Goal: Task Accomplishment & Management: Use online tool/utility

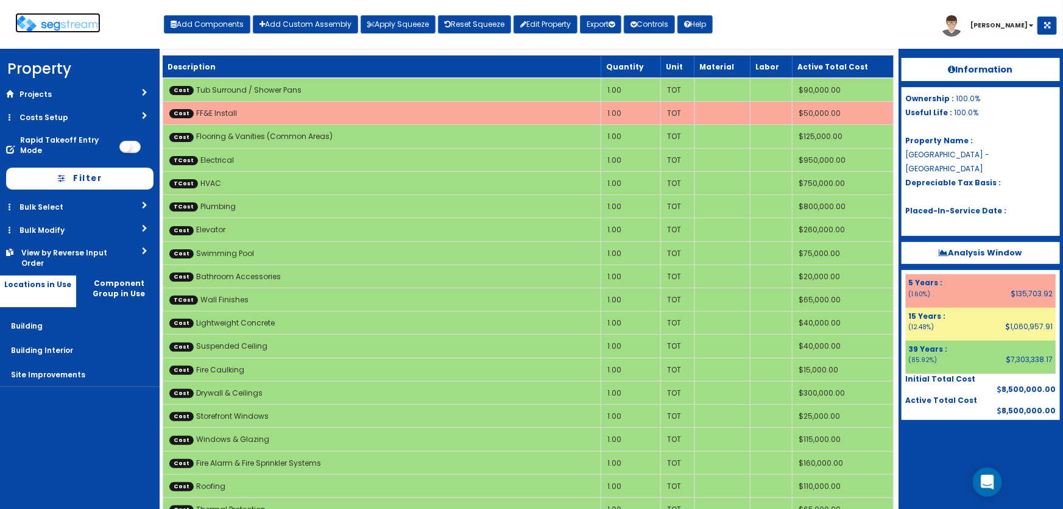
click at [40, 23] on img at bounding box center [57, 24] width 85 height 18
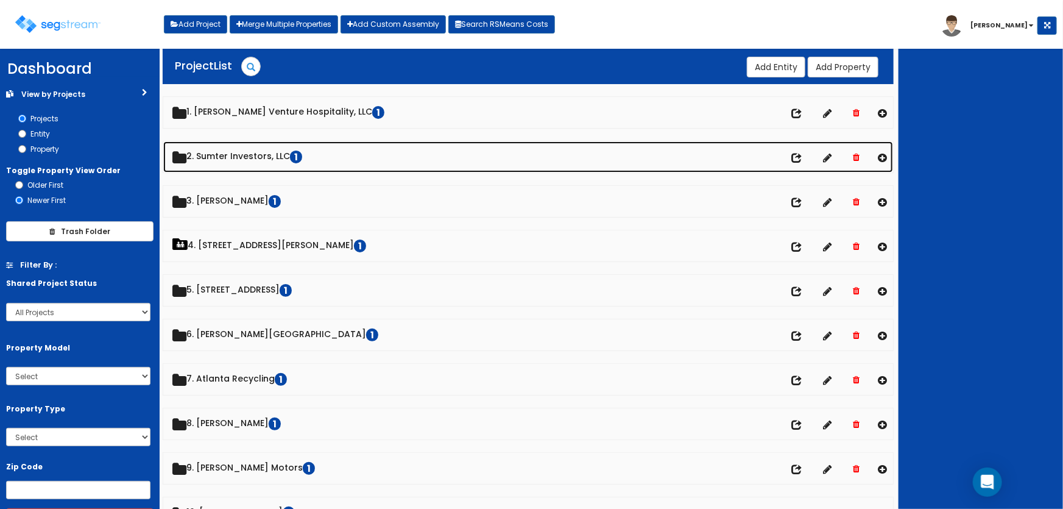
click at [211, 152] on link "2. Sumter Investors, LLC 1" at bounding box center [528, 156] width 730 height 31
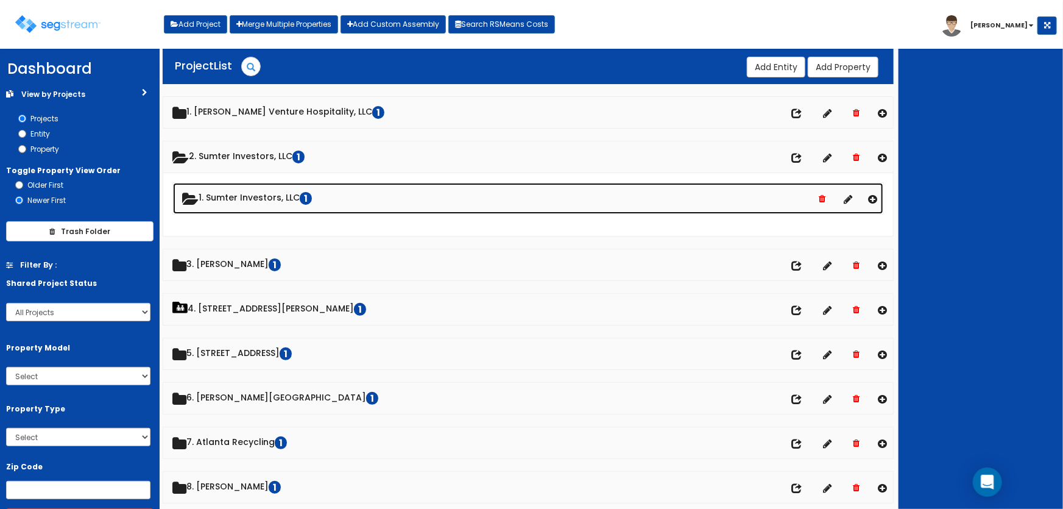
click at [231, 196] on link "1. Sumter Investors, LLC 1" at bounding box center [528, 198] width 711 height 31
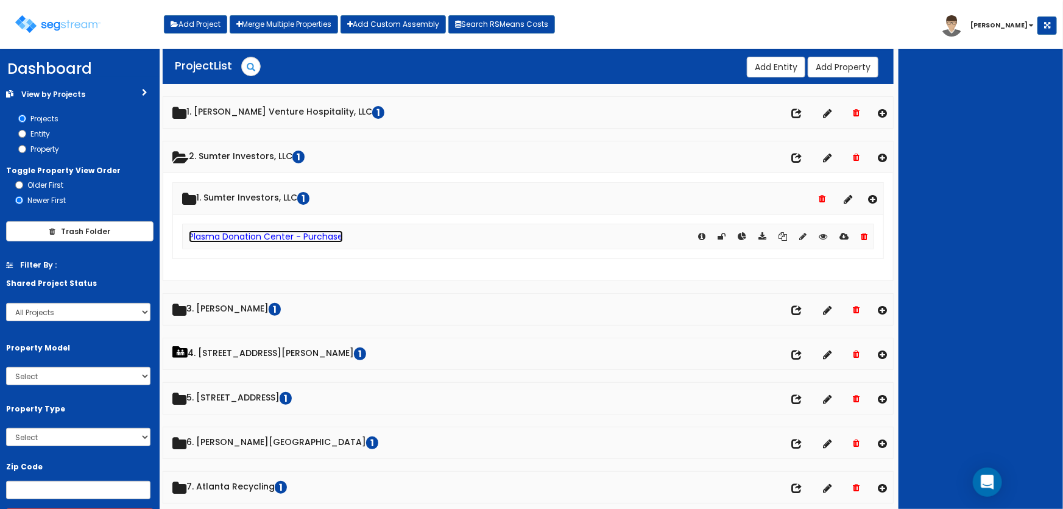
click at [253, 234] on link "Plasma Donation Center - Purchase" at bounding box center [266, 236] width 154 height 12
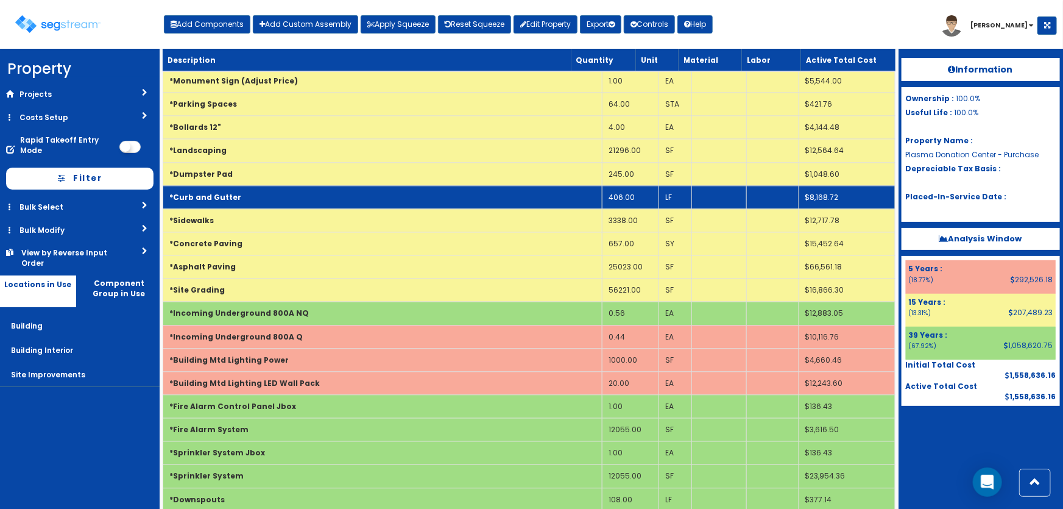
scroll to position [1439, 0]
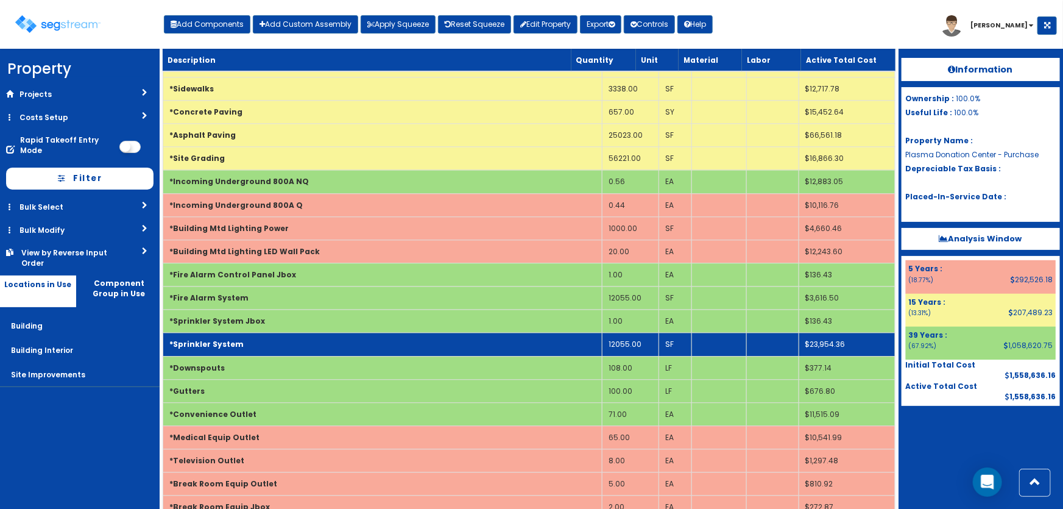
click at [219, 341] on b "*Sprinkler System" at bounding box center [206, 344] width 74 height 10
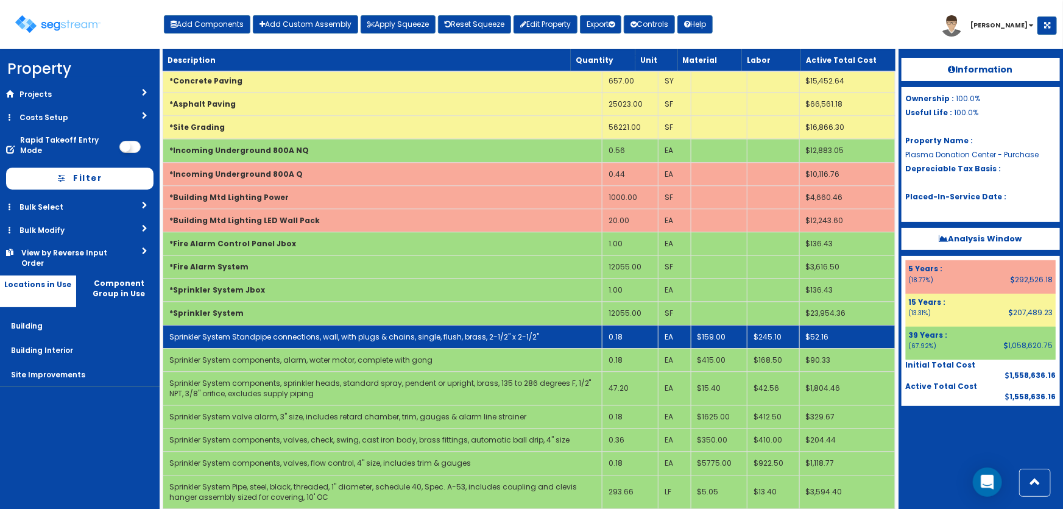
scroll to position [1495, 0]
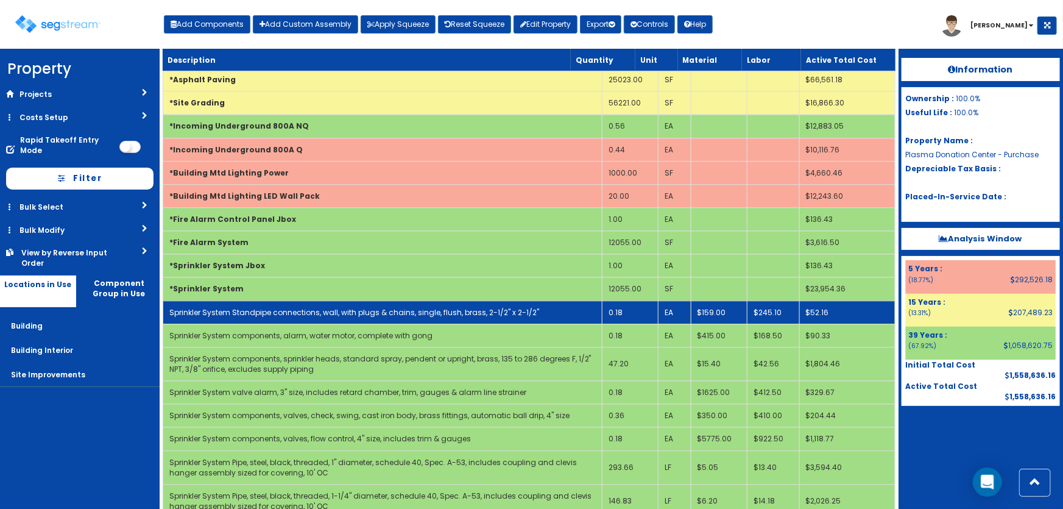
click at [634, 305] on td "0.18" at bounding box center [630, 311] width 57 height 23
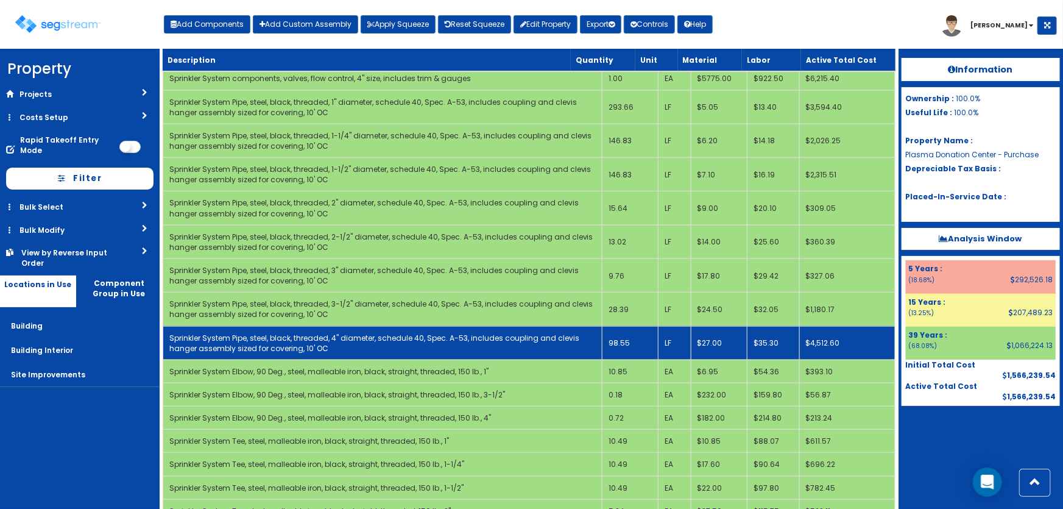
scroll to position [2710, 0]
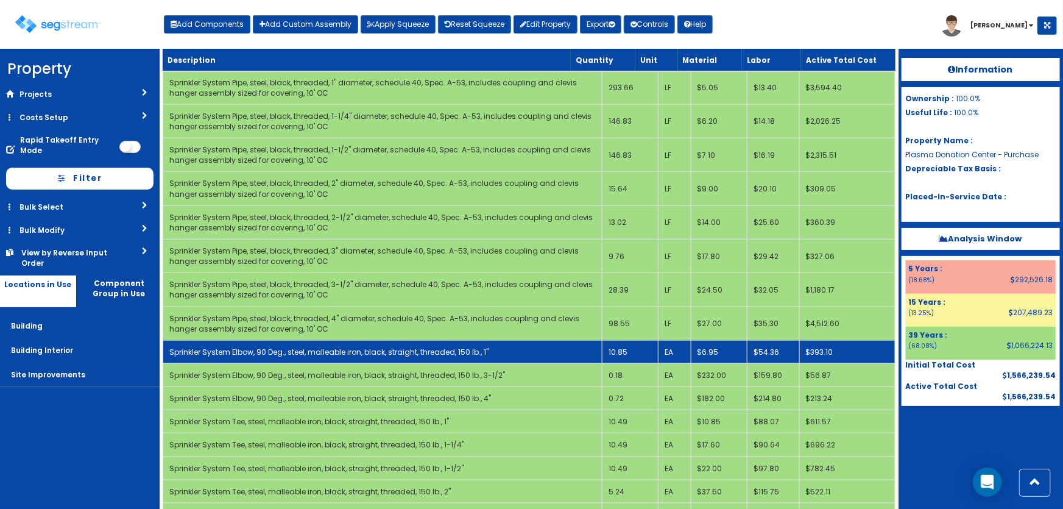
click at [641, 340] on td "10.85" at bounding box center [630, 351] width 57 height 23
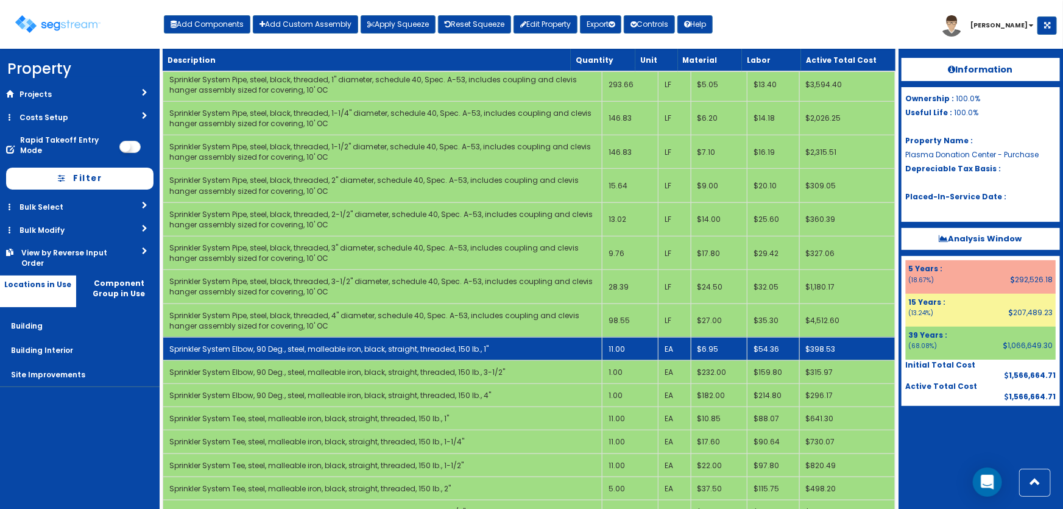
scroll to position [2986, 0]
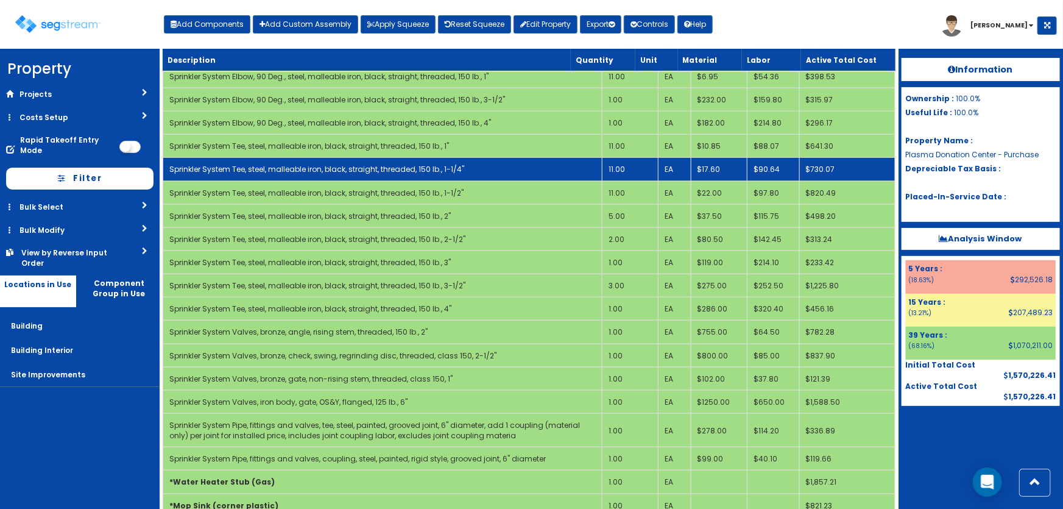
click at [560, 164] on td "Sprinkler System Tee, steel, malleable iron, black, straight, threaded, 150 lb.…" at bounding box center [382, 169] width 439 height 23
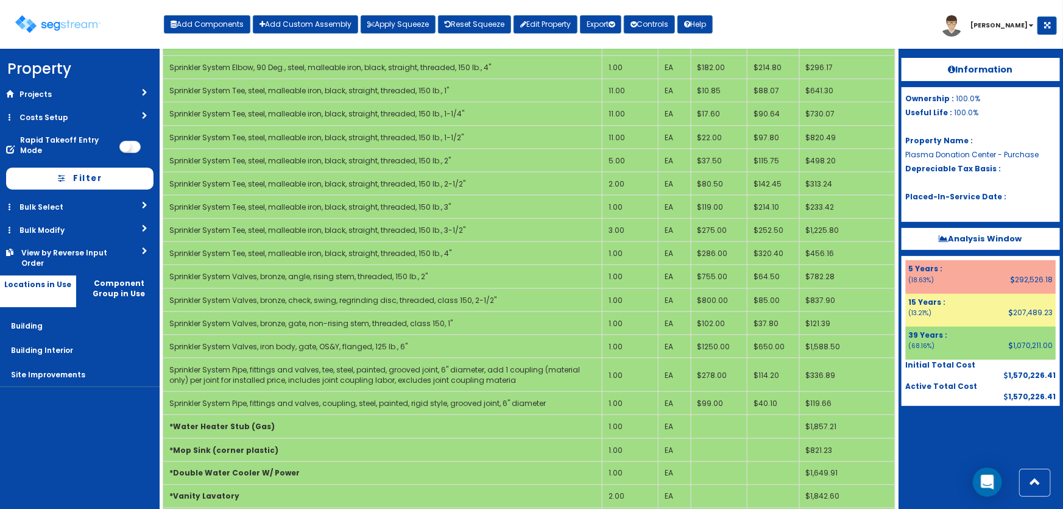
scroll to position [0, 0]
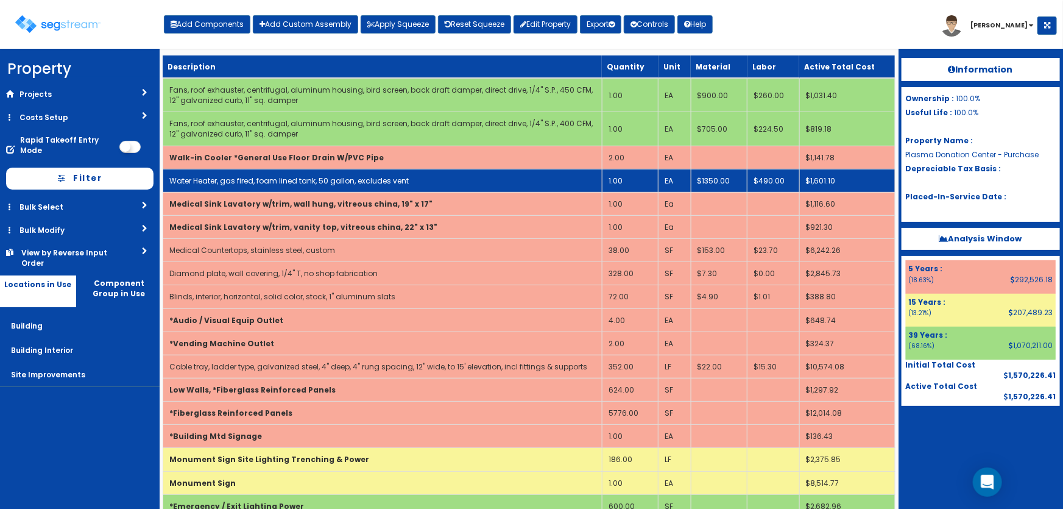
click at [395, 177] on link "Water Heater, gas fired, foam lined tank, 50 gallon, excludes vent" at bounding box center [288, 180] width 239 height 10
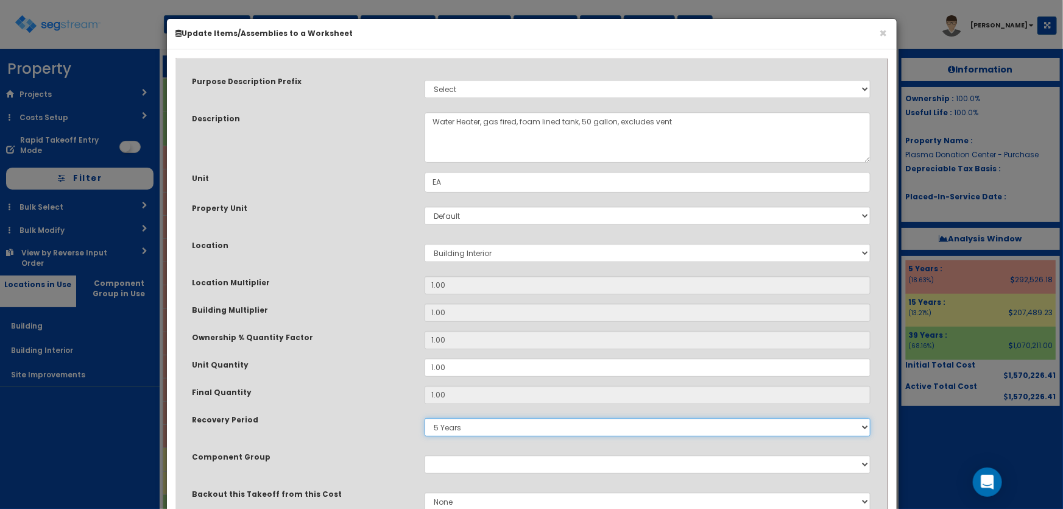
click at [448, 428] on select "5 Years 7 Years 9 Years 10 Years 15 Years 15 Year QLI 15 Year QRP 15 Year QIP 2…" at bounding box center [648, 427] width 446 height 18
select select "39Y"
click at [425, 418] on select "5 Years 7 Years 9 Years 10 Years 15 Years 15 Year QLI 15 Year QRP 15 Year QIP 2…" at bounding box center [648, 427] width 446 height 18
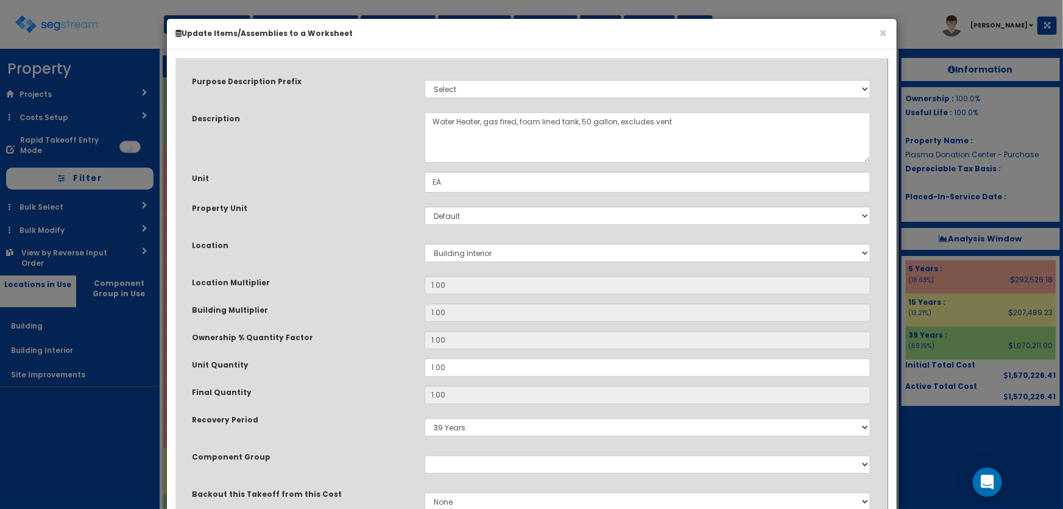
click at [390, 356] on div "Purpose Description Prefix Select Stair Construction, A/V System A/V System Equ…" at bounding box center [531, 300] width 697 height 468
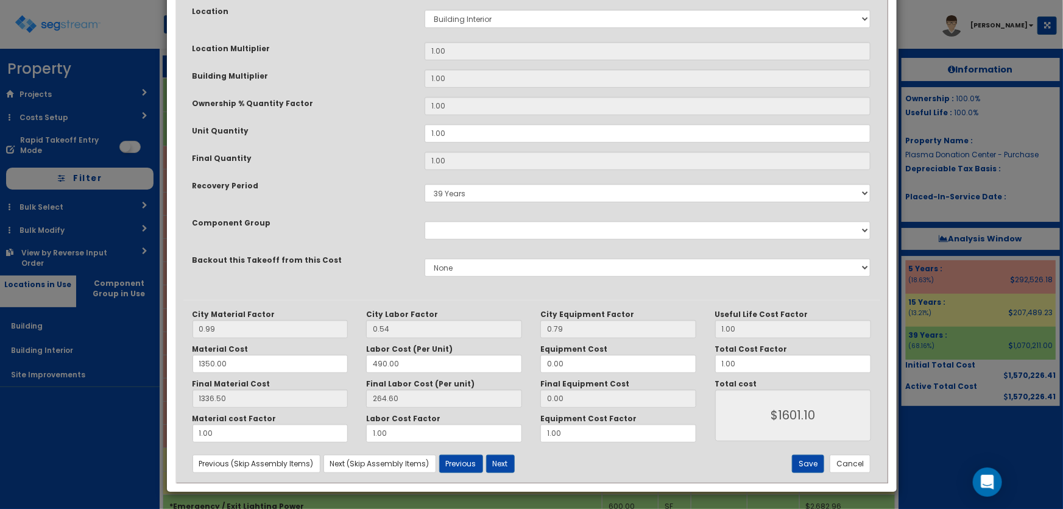
scroll to position [234, 0]
click at [808, 465] on button "Save" at bounding box center [808, 463] width 32 height 18
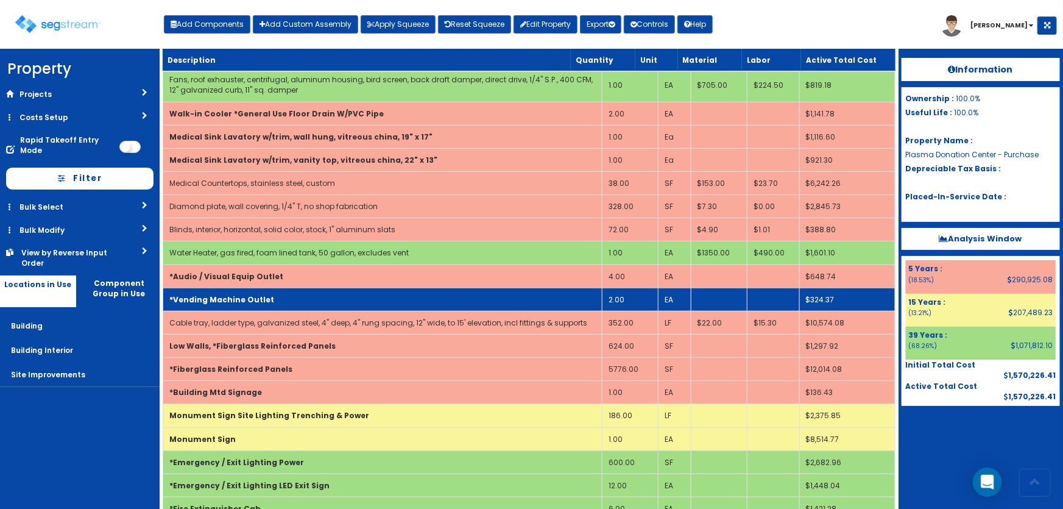
scroll to position [56, 0]
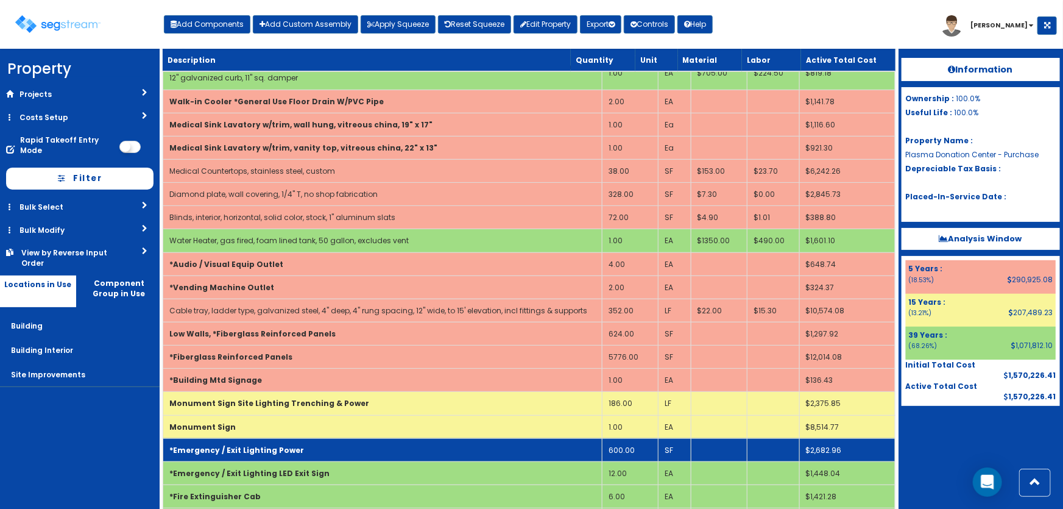
click at [338, 442] on td "*Emergency / Exit Lighting Power" at bounding box center [382, 449] width 439 height 23
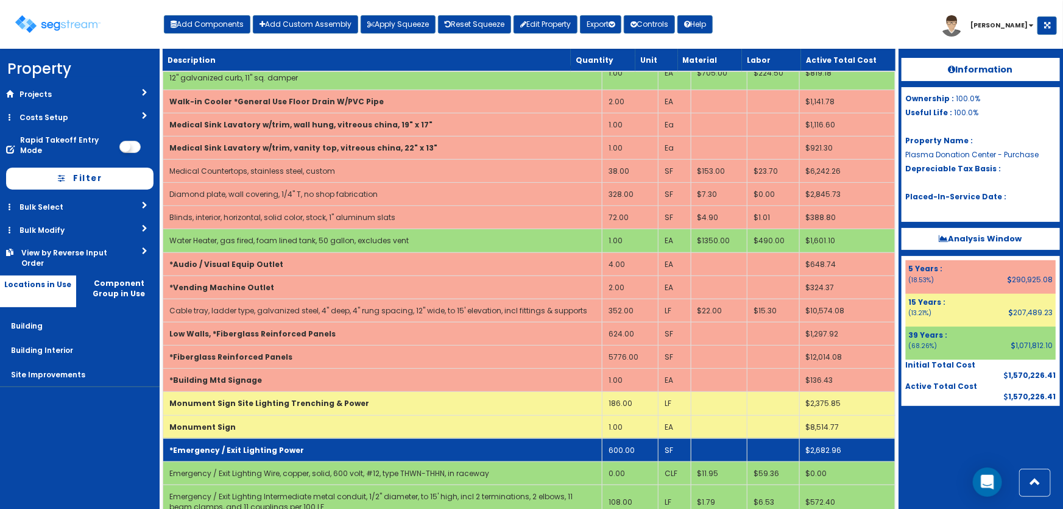
click at [338, 442] on td "*Emergency / Exit Lighting Power" at bounding box center [382, 449] width 439 height 23
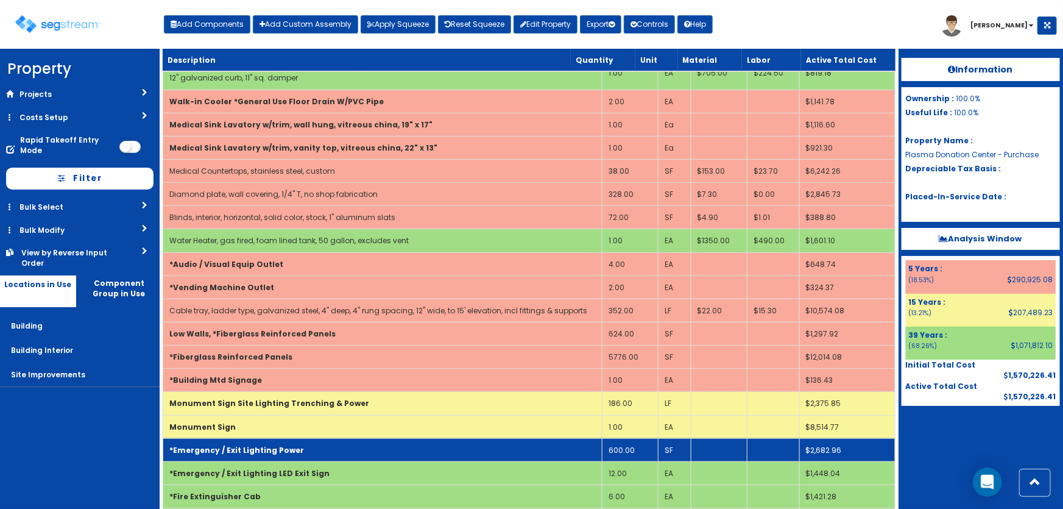
click at [646, 444] on td "600.00" at bounding box center [630, 449] width 57 height 23
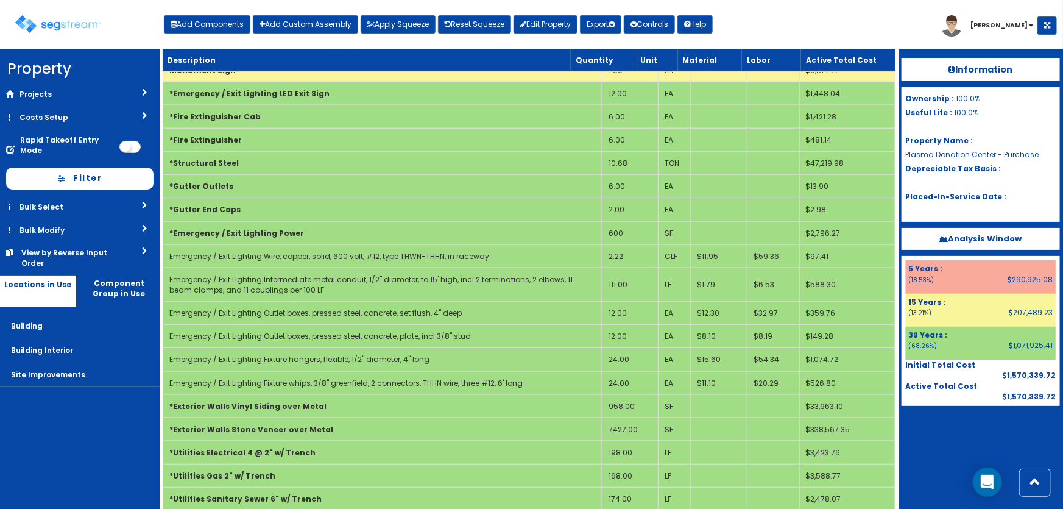
scroll to position [700, 0]
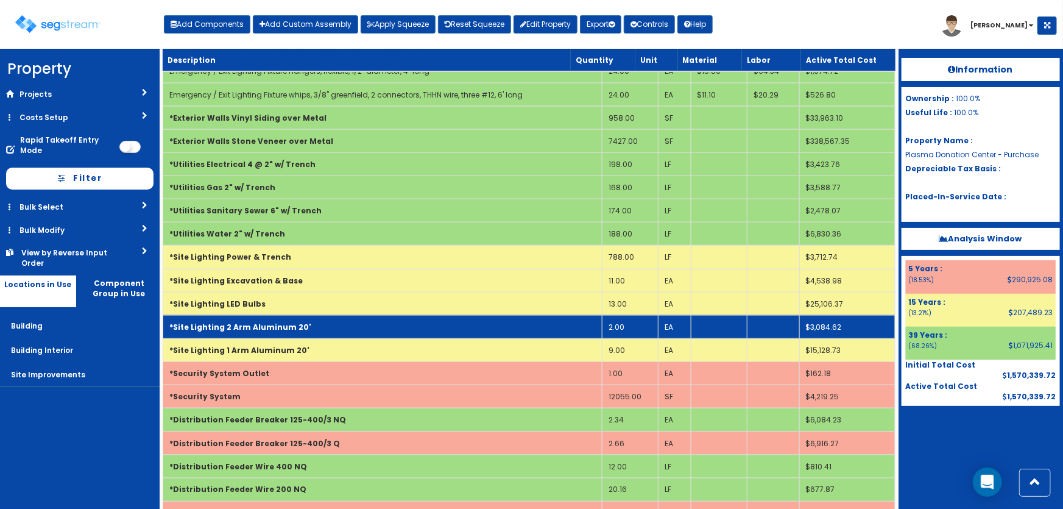
click at [361, 318] on td "*Site Lighting 2 Arm Aluminum 20'" at bounding box center [382, 326] width 439 height 23
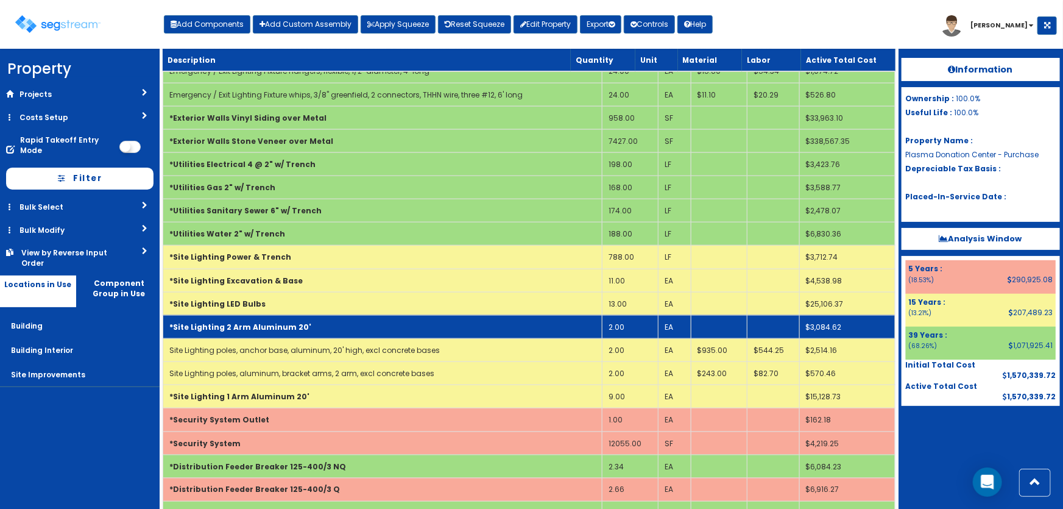
click at [299, 323] on td "*Site Lighting 2 Arm Aluminum 20'" at bounding box center [382, 326] width 439 height 23
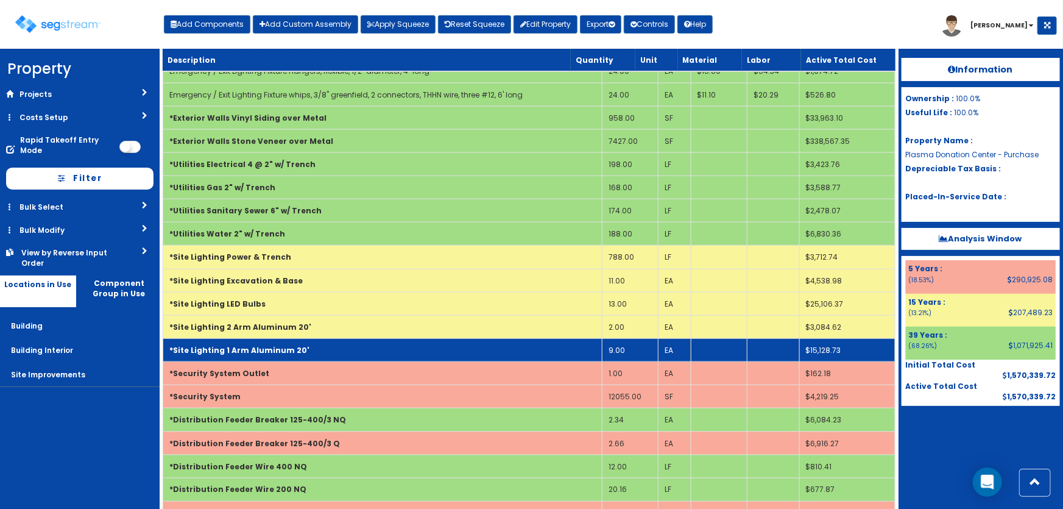
click at [301, 344] on td "*Site Lighting 1 Arm Aluminum 20'" at bounding box center [382, 350] width 439 height 23
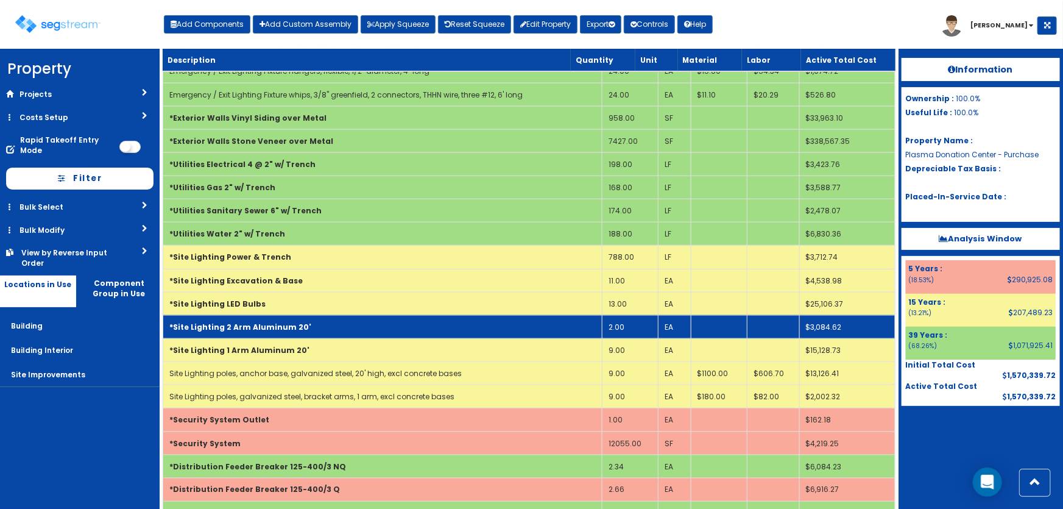
click at [310, 324] on td "*Site Lighting 2 Arm Aluminum 20'" at bounding box center [382, 326] width 439 height 23
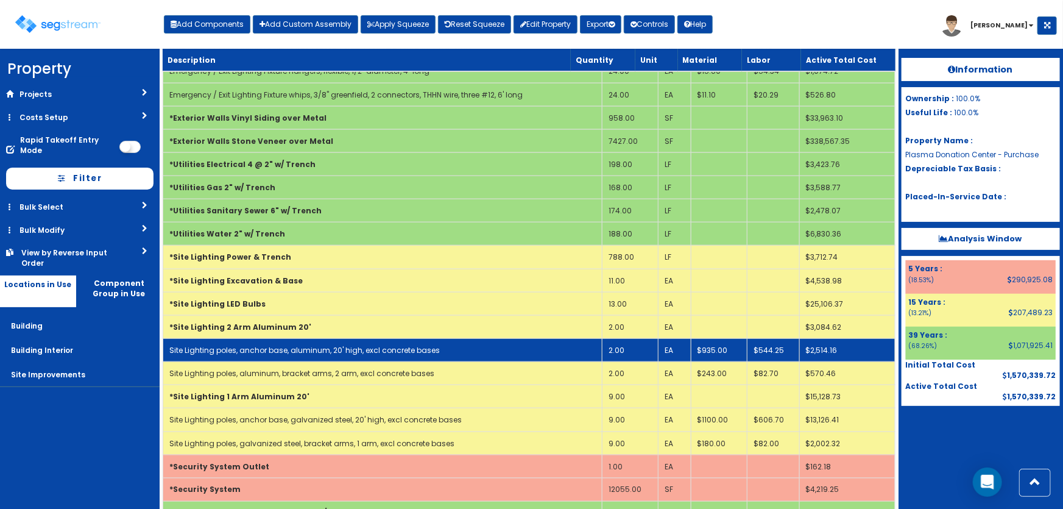
click at [633, 347] on td "2.00" at bounding box center [630, 350] width 57 height 23
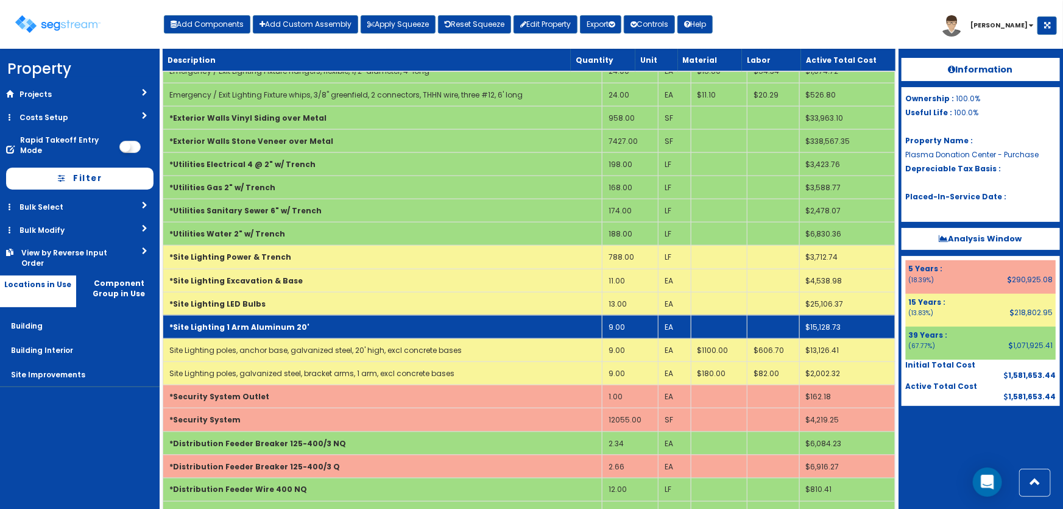
click at [272, 322] on b "*Site Lighting 1 Arm Aluminum 20'" at bounding box center [239, 327] width 140 height 10
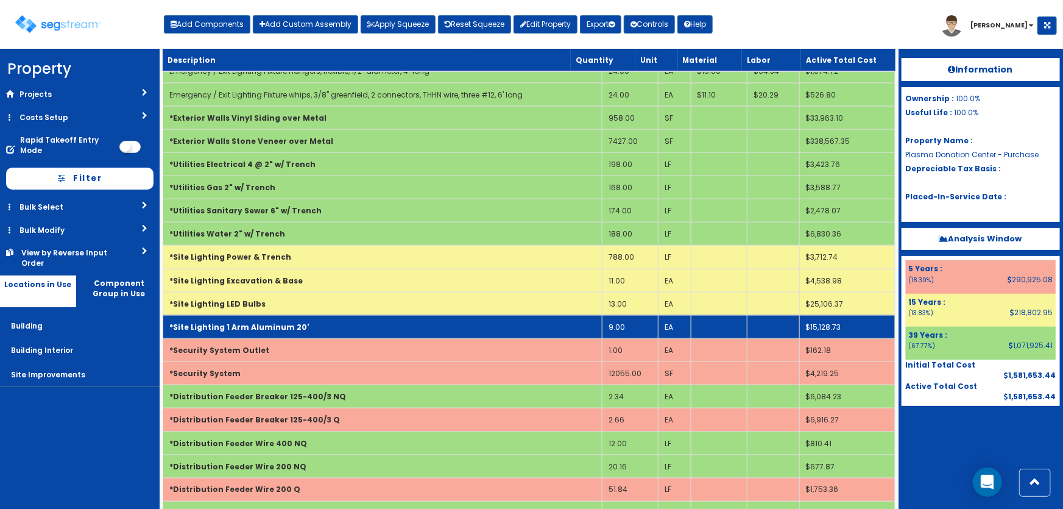
click at [272, 322] on b "*Site Lighting 1 Arm Aluminum 20'" at bounding box center [239, 327] width 140 height 10
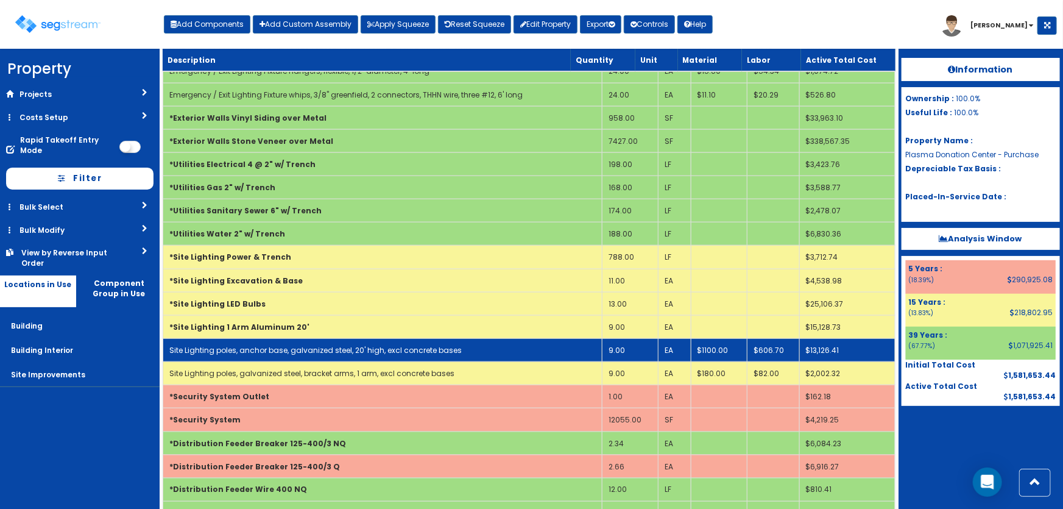
click at [636, 341] on td "9.00" at bounding box center [630, 350] width 57 height 23
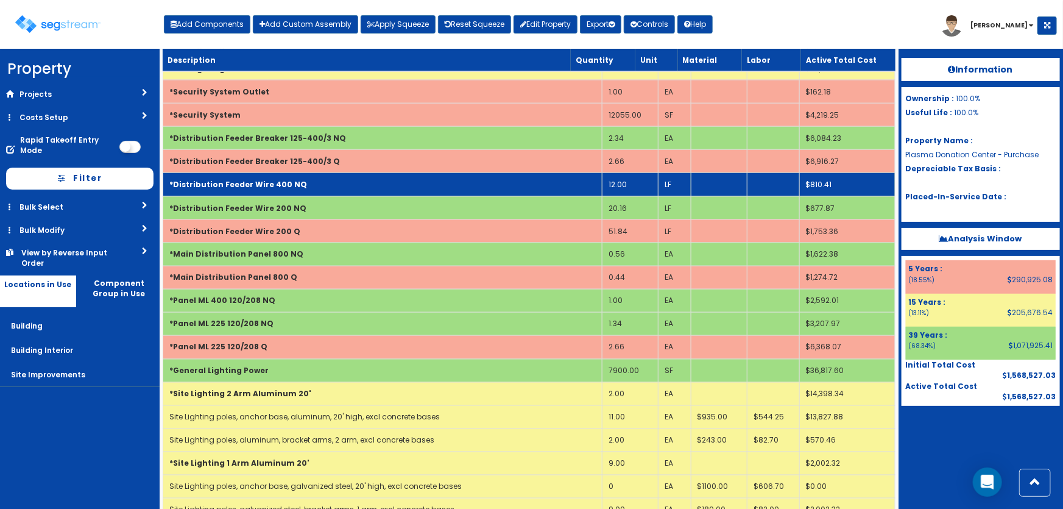
scroll to position [1033, 0]
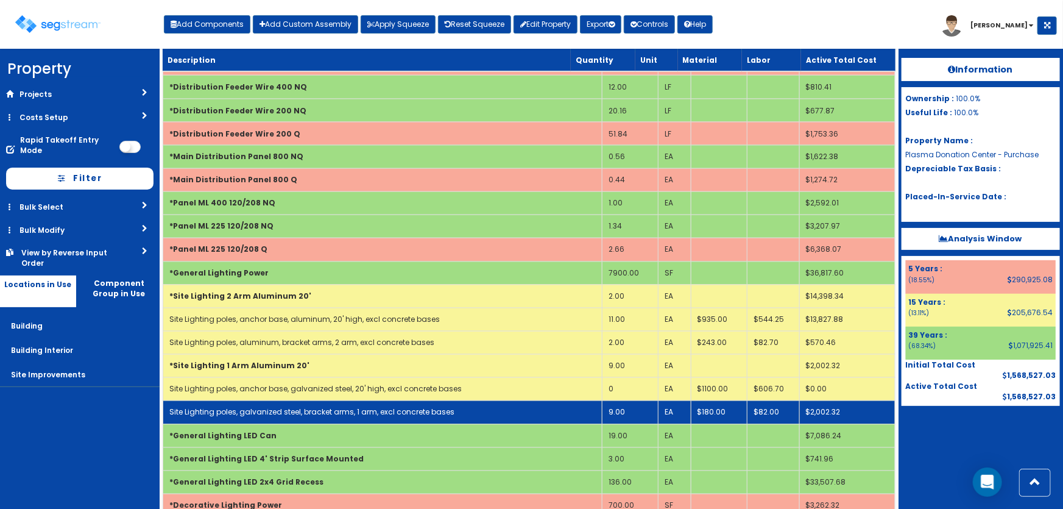
click at [312, 407] on link "Site Lighting poles, galvanized steel, bracket arms, 1 arm, excl concrete bases" at bounding box center [311, 412] width 285 height 10
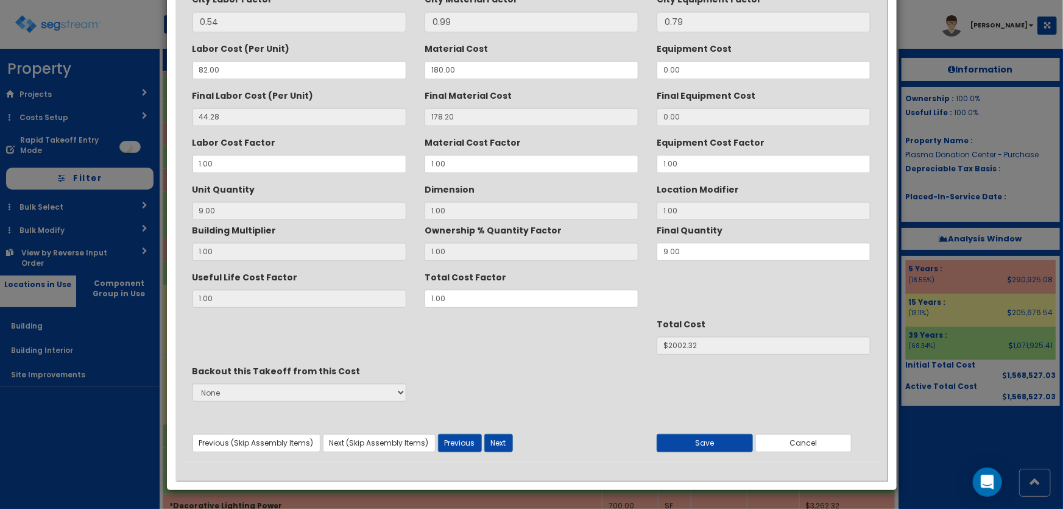
scroll to position [0, 0]
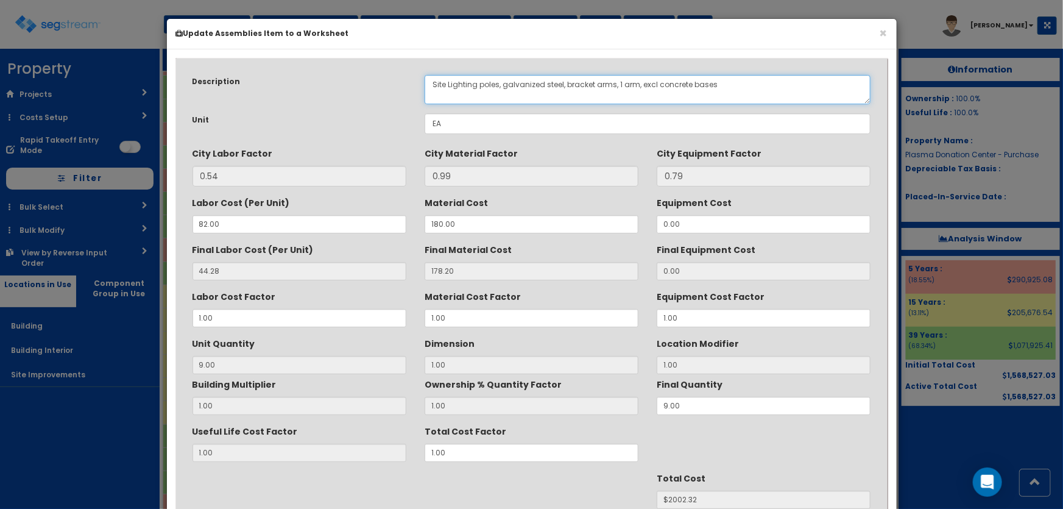
click at [510, 85] on textarea "Site Lighting poles, galvanized steel, bracket arms, 1 arm, excl concrete bases" at bounding box center [648, 89] width 446 height 29
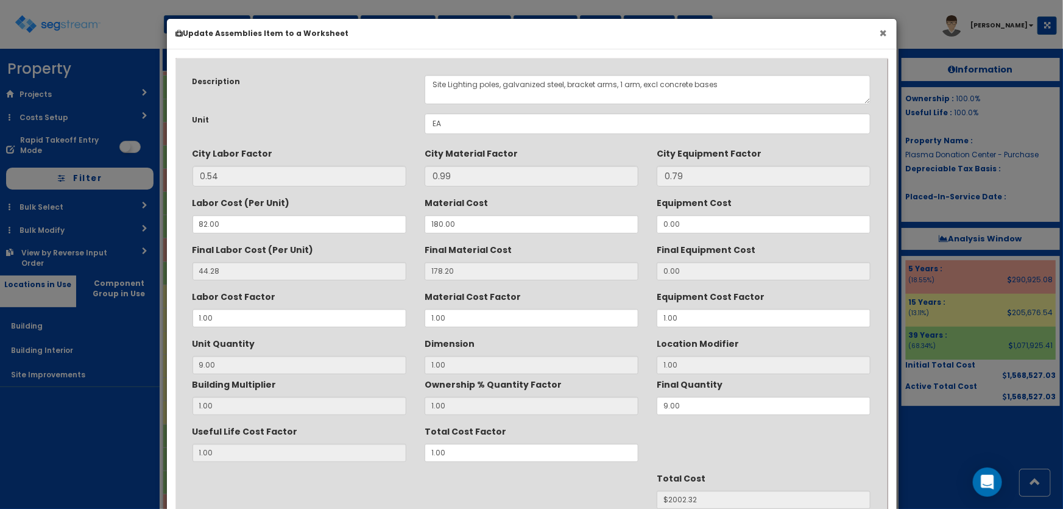
click at [883, 30] on button "×" at bounding box center [883, 33] width 8 height 13
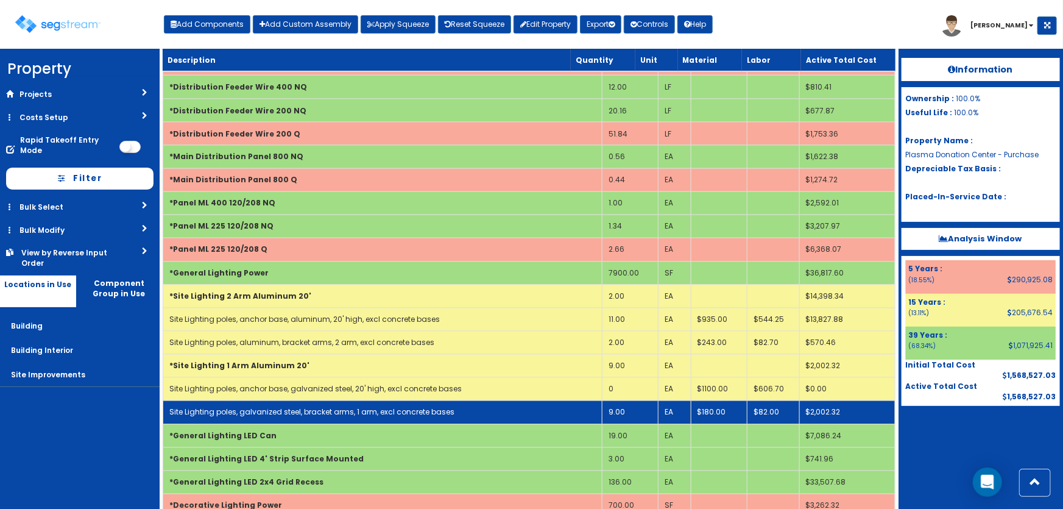
click at [278, 409] on link "Site Lighting poles, galvanized steel, bracket arms, 1 arm, excl concrete bases" at bounding box center [311, 412] width 285 height 10
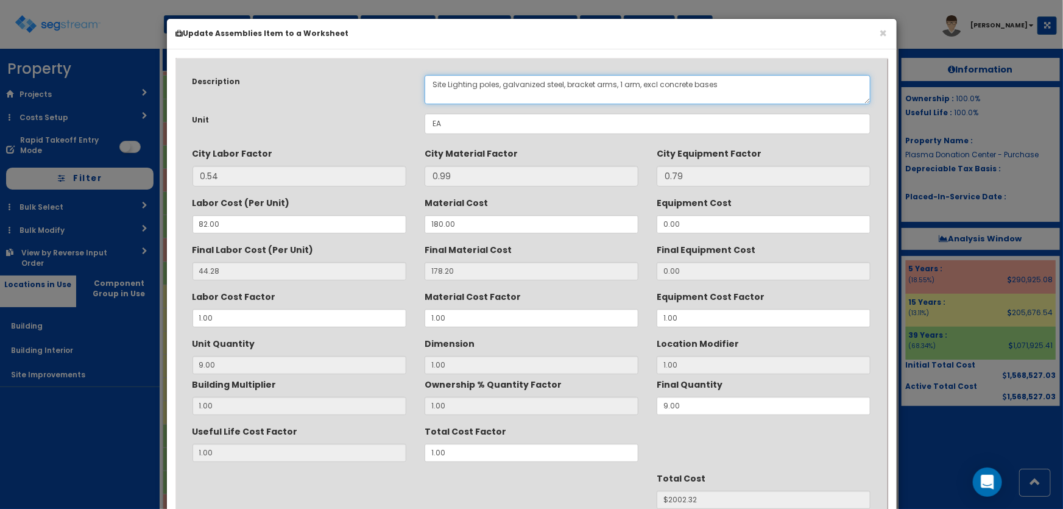
drag, startPoint x: 560, startPoint y: 82, endPoint x: 503, endPoint y: 83, distance: 56.7
click at [503, 83] on textarea "Site Lighting poles, galvanized steel, bracket arms, 1 arm, excl concrete bases" at bounding box center [648, 89] width 446 height 29
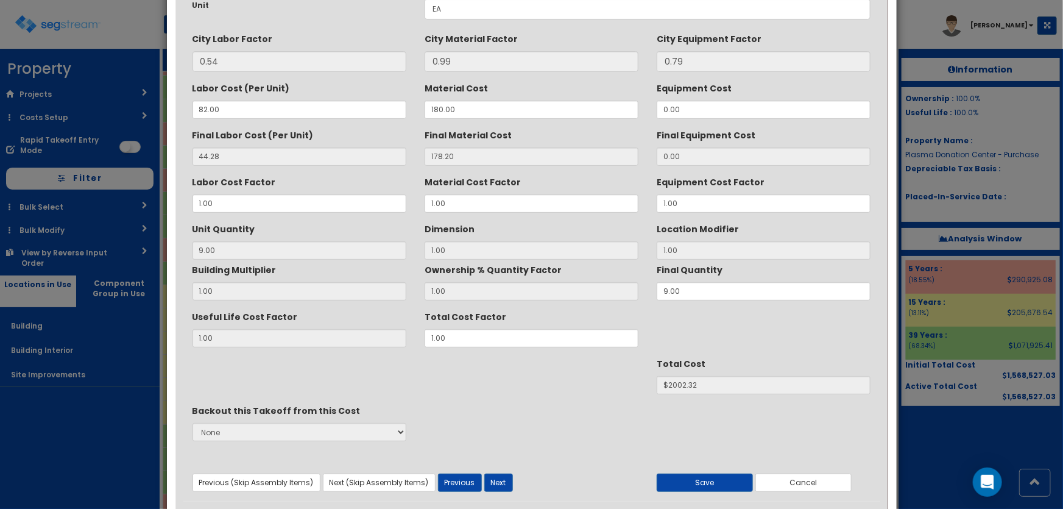
scroll to position [153, 0]
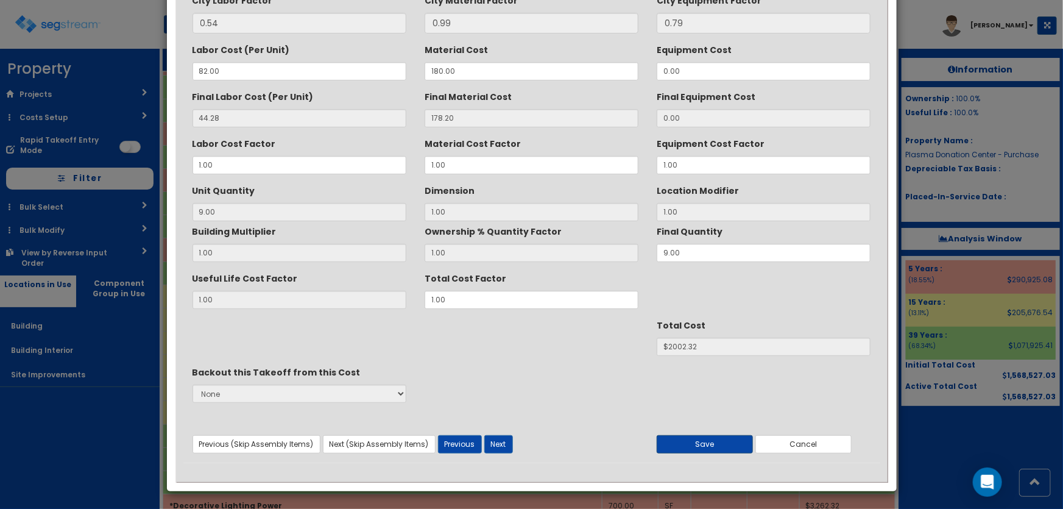
type textarea "Site Lighting poles, aluminum, bracket arms, 1 arm, excl concrete bases"
click at [707, 447] on button "Save" at bounding box center [705, 444] width 96 height 18
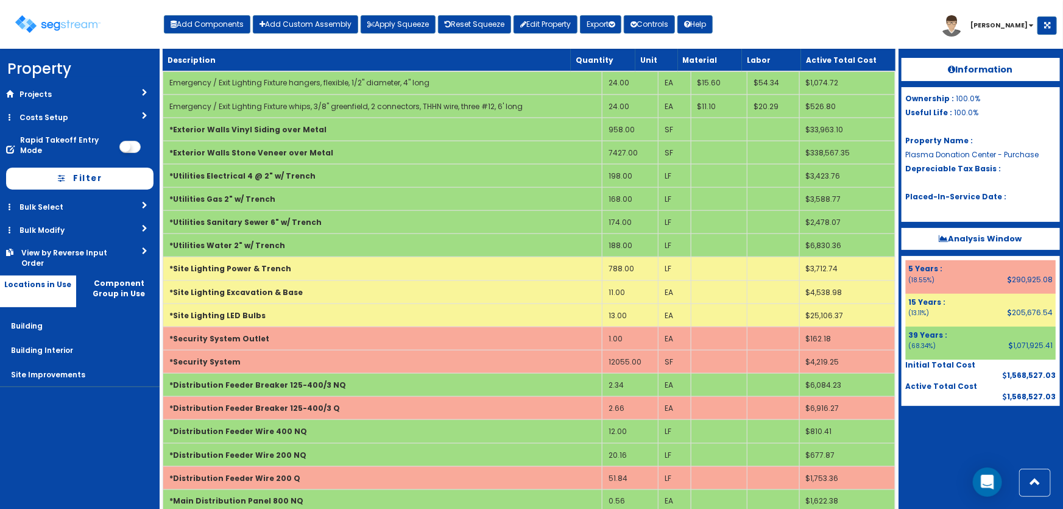
scroll to position [565, 0]
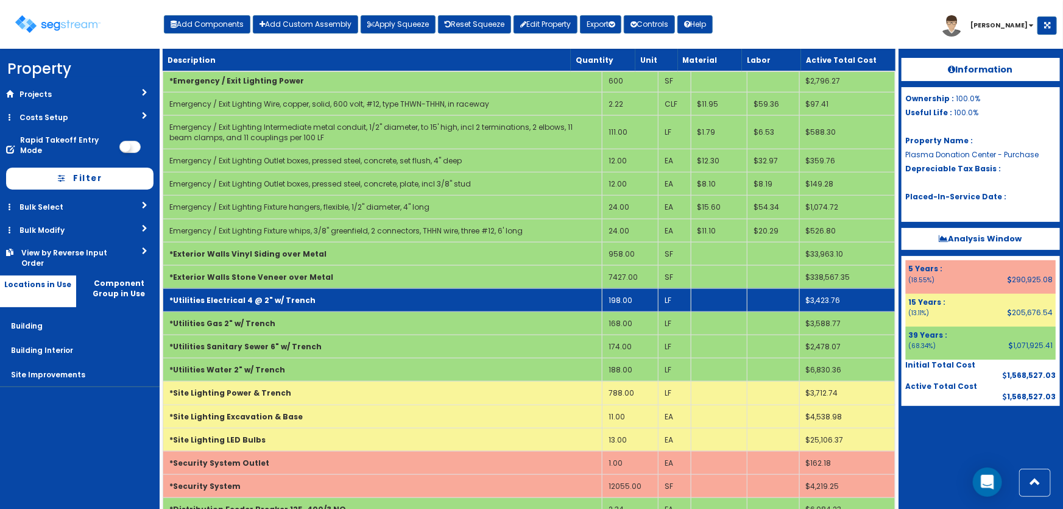
click at [635, 294] on td "198.00" at bounding box center [630, 299] width 57 height 23
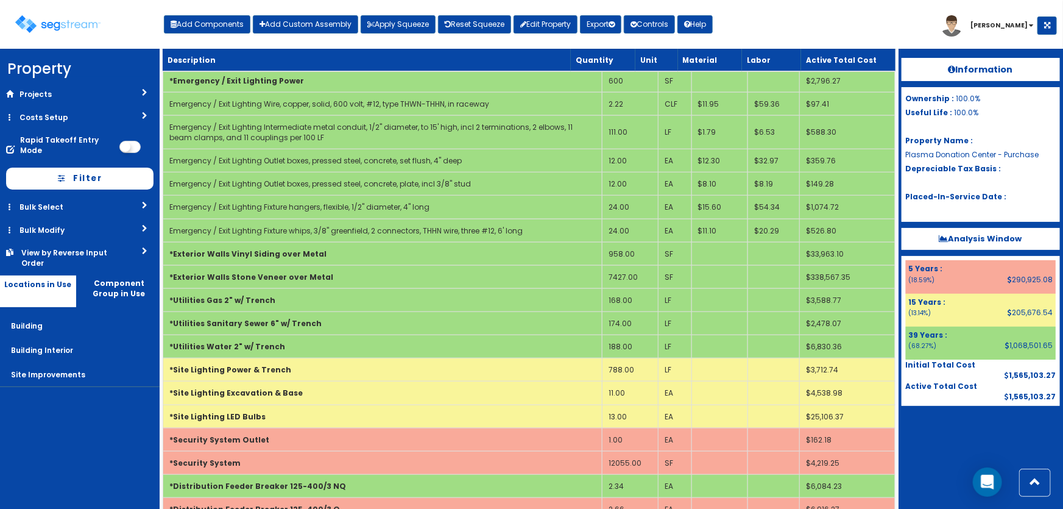
scroll to position [1077, 0]
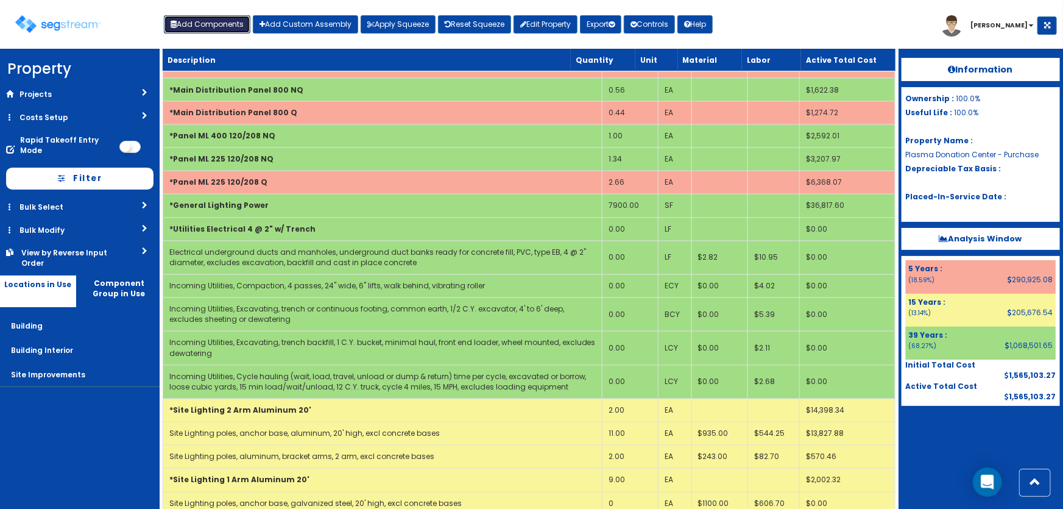
click at [224, 27] on button "Add Components" at bounding box center [207, 24] width 86 height 18
select select "23000000"
select select "39Y"
select select "default"
select select "7"
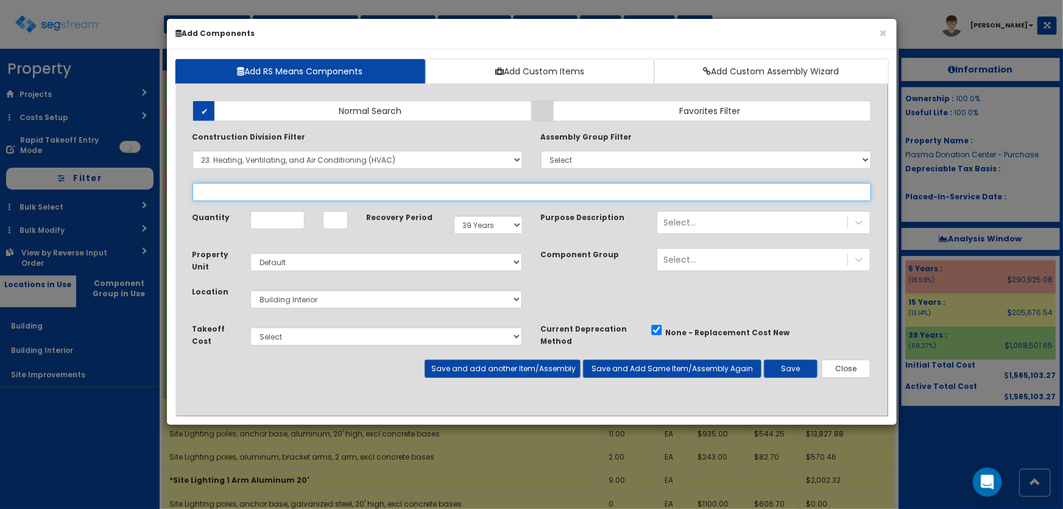
select select
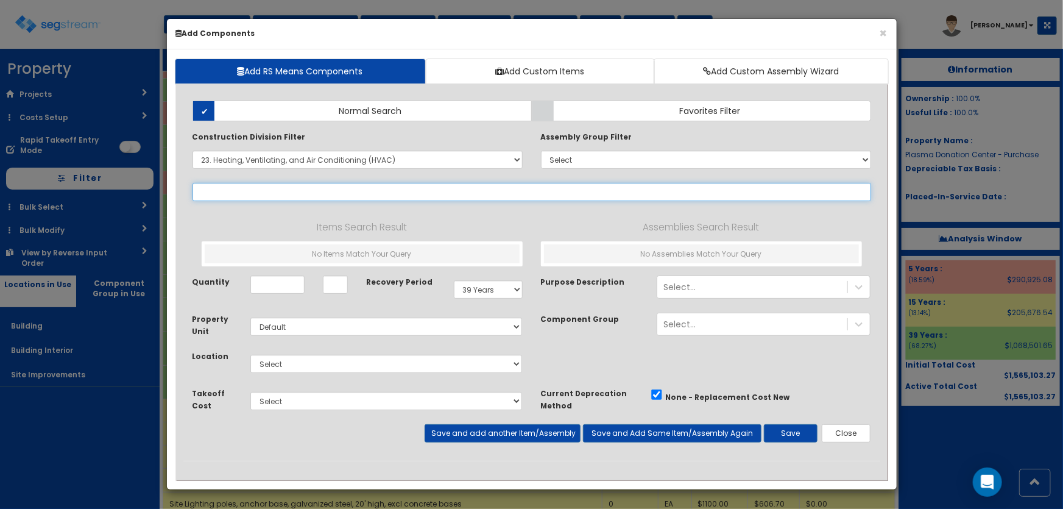
select select "23341610"
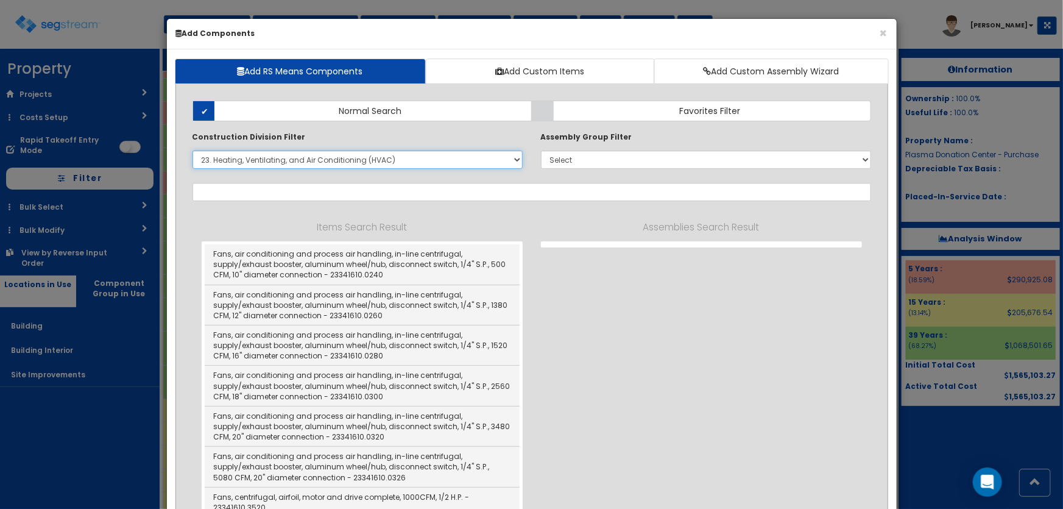
drag, startPoint x: 252, startPoint y: 161, endPoint x: 245, endPoint y: 167, distance: 9.5
click at [252, 161] on select "Select 0. Custom Item 1. General Requirements 2. Existing Conditions 3. Concret…" at bounding box center [357, 159] width 330 height 18
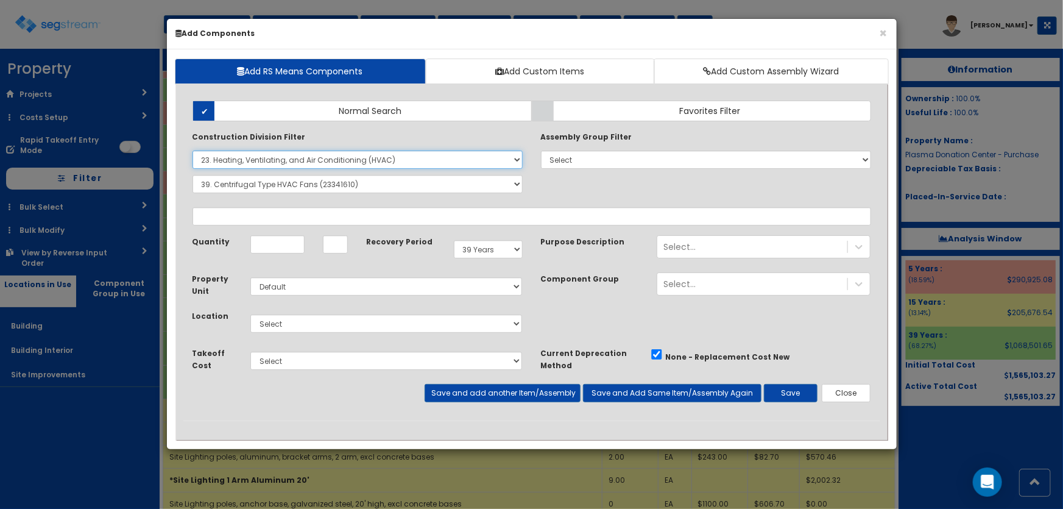
select select
click at [192, 150] on select "Select 0. Custom Item 1. General Requirements 2. Existing Conditions 3. Concret…" at bounding box center [357, 159] width 330 height 18
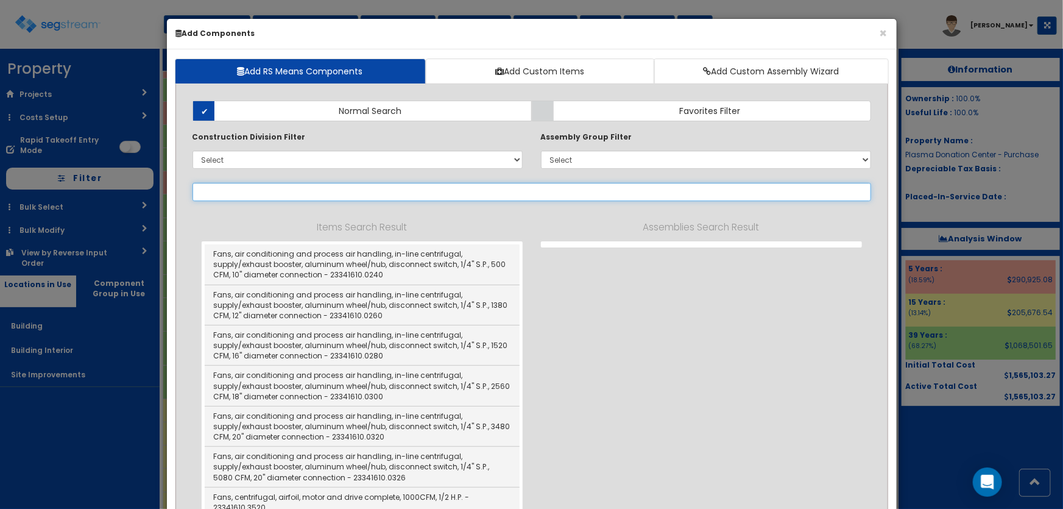
click at [232, 186] on input "text" at bounding box center [531, 192] width 678 height 18
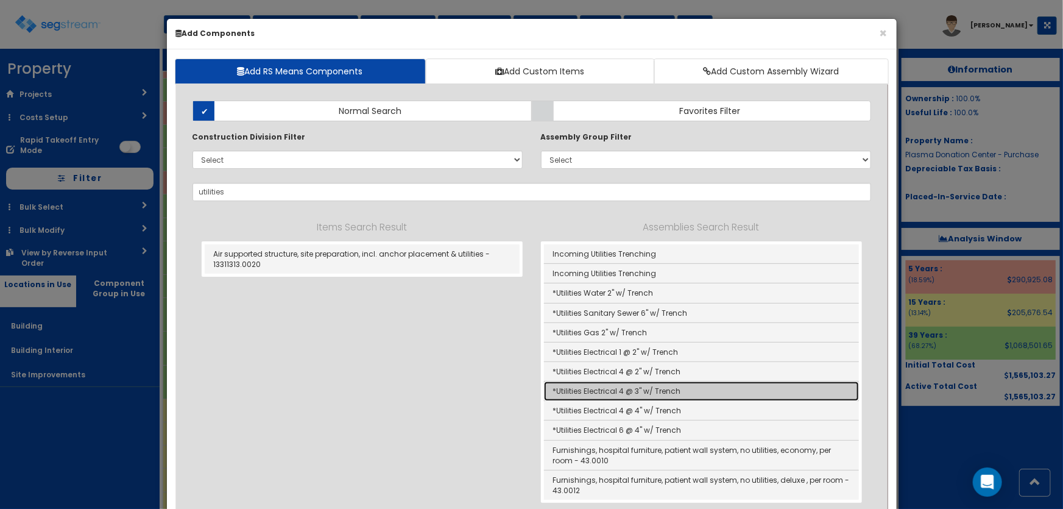
click at [643, 393] on link "*Utilities Electrical 4 @ 3" w/ Trench" at bounding box center [701, 390] width 315 height 19
type input "*Utilities Electrical 4 @ 3" w/ Trench"
checkbox input "true"
type input "LF"
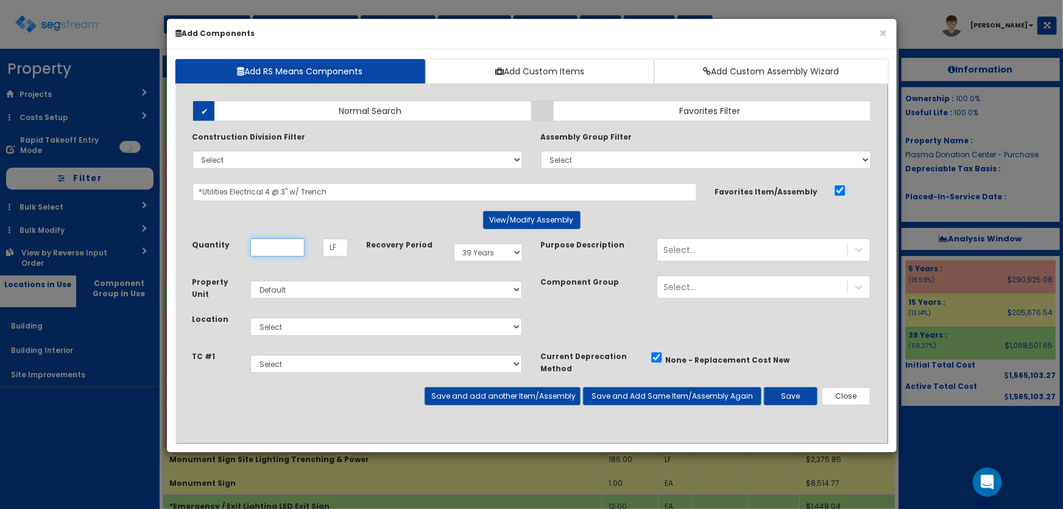
click at [285, 250] on input "Quantity" at bounding box center [277, 247] width 54 height 18
type input "198"
click at [276, 322] on select "Select Building Building Interior Site Improvements Add Additional Location" at bounding box center [386, 326] width 272 height 18
select select "27"
click at [250, 317] on select "Select Building Building Interior Site Improvements Add Additional Location" at bounding box center [386, 326] width 272 height 18
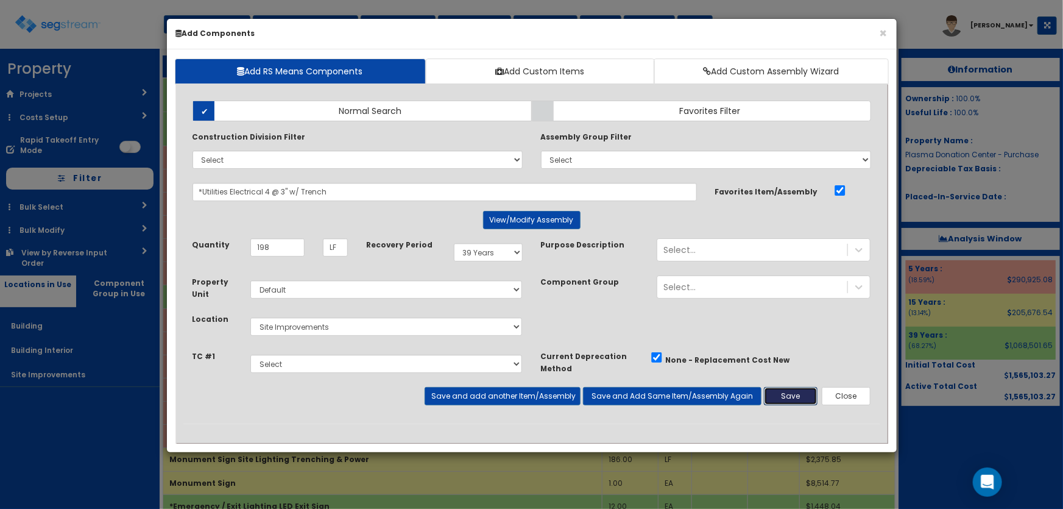
click at [780, 393] on button "Save" at bounding box center [791, 396] width 54 height 18
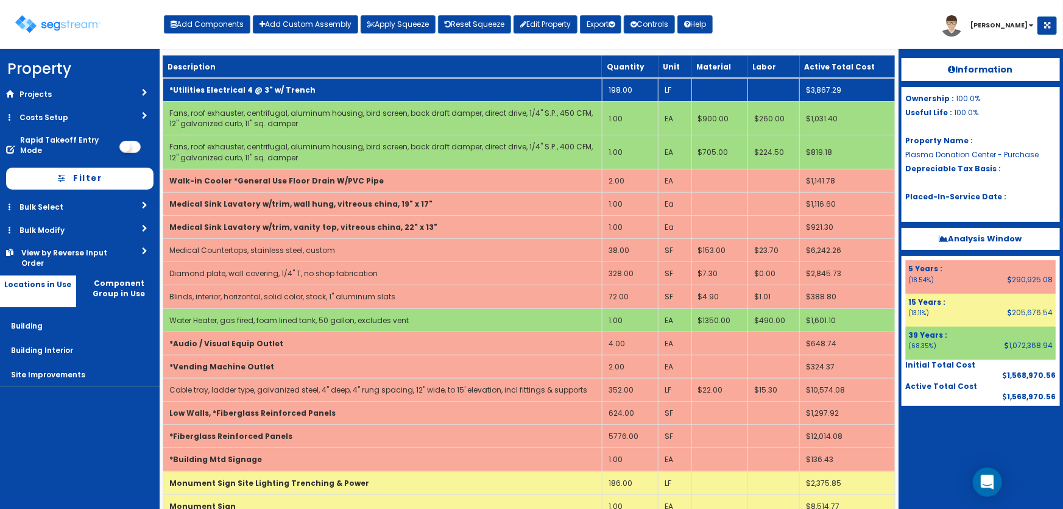
click at [300, 88] on b "*Utilities Electrical 4 @ 3" w/ Trench" at bounding box center [242, 90] width 146 height 10
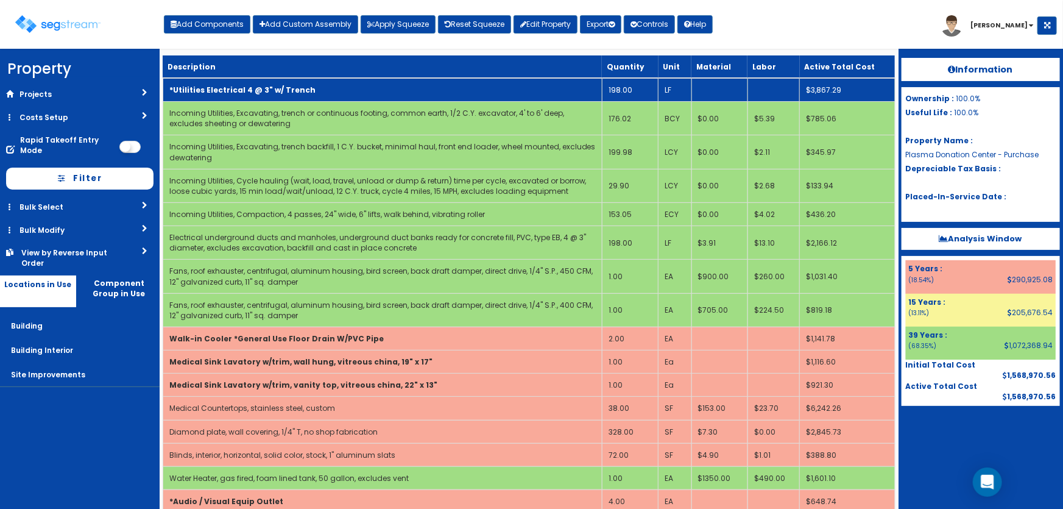
click at [298, 90] on b "*Utilities Electrical 4 @ 3" w/ Trench" at bounding box center [242, 90] width 146 height 10
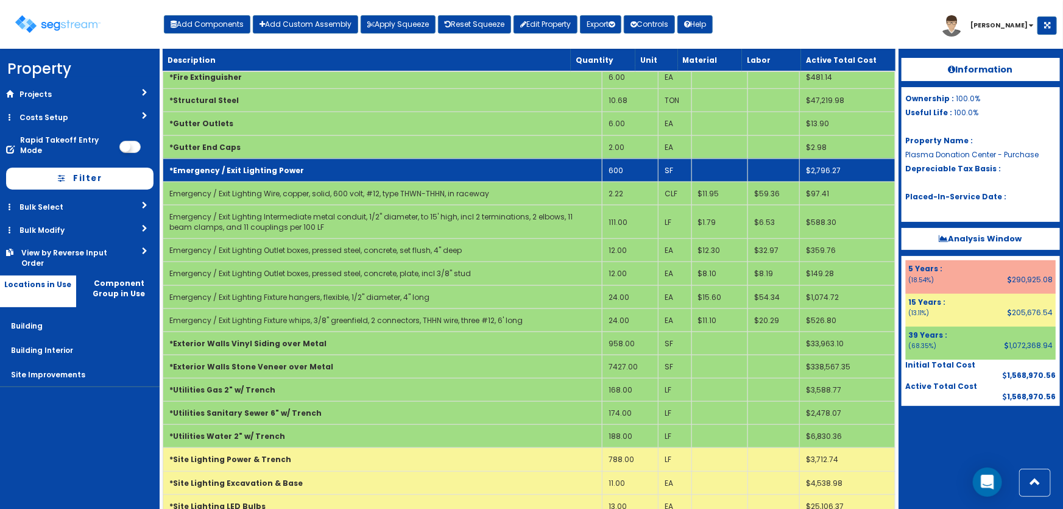
click at [295, 161] on td "*Emergency / Exit Lighting Power" at bounding box center [382, 169] width 439 height 23
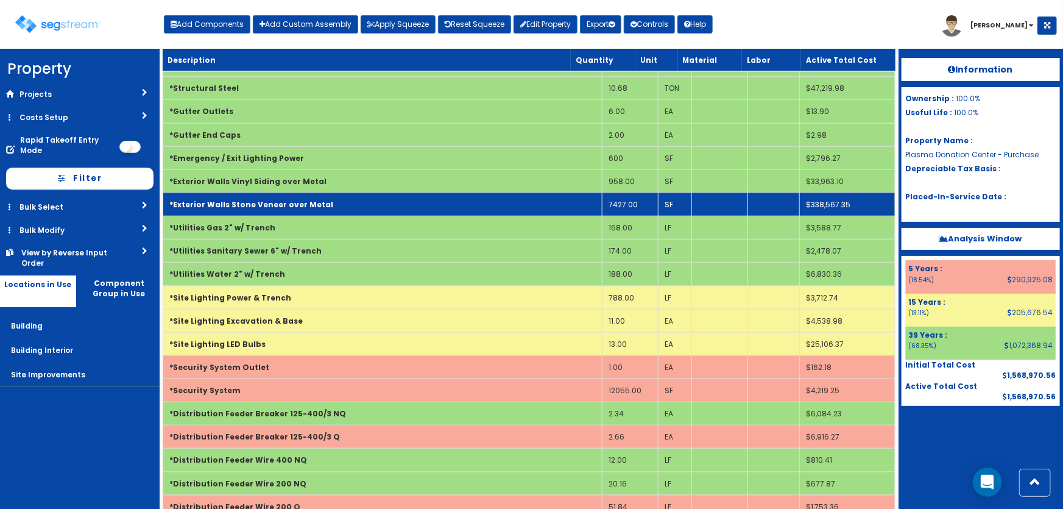
scroll to position [515, 0]
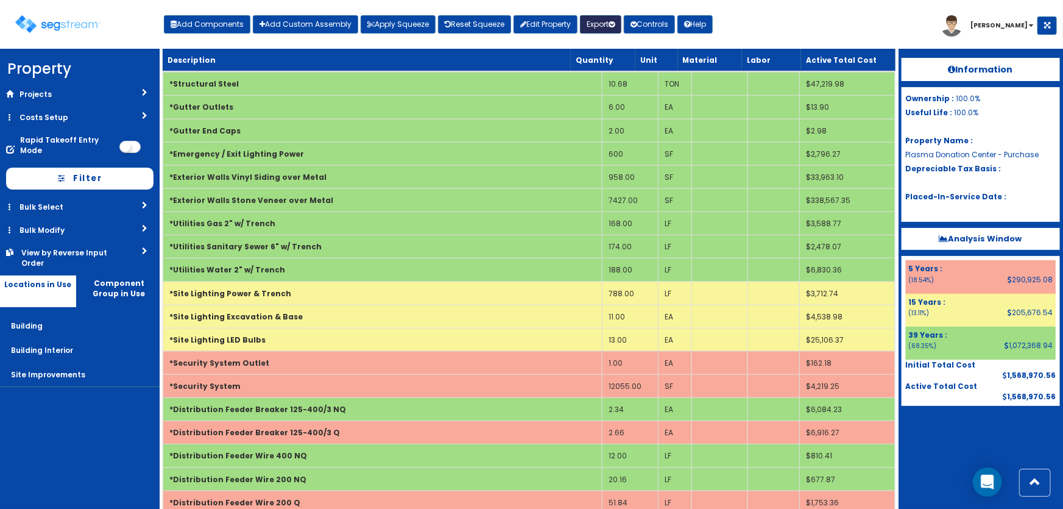
click at [612, 24] on button "Export" at bounding box center [600, 24] width 41 height 18
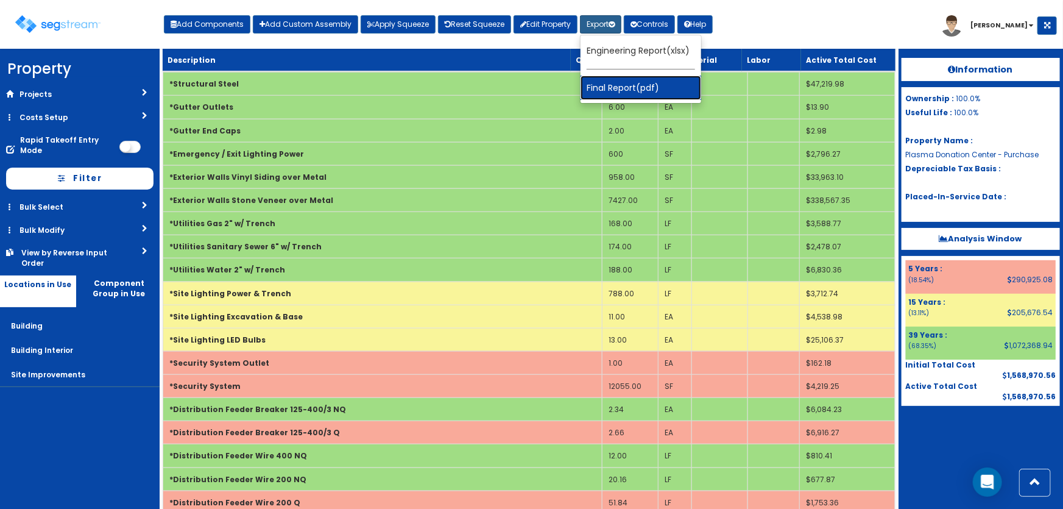
click at [630, 85] on link "Final Report(pdf)" at bounding box center [640, 88] width 121 height 24
